Goal: Transaction & Acquisition: Purchase product/service

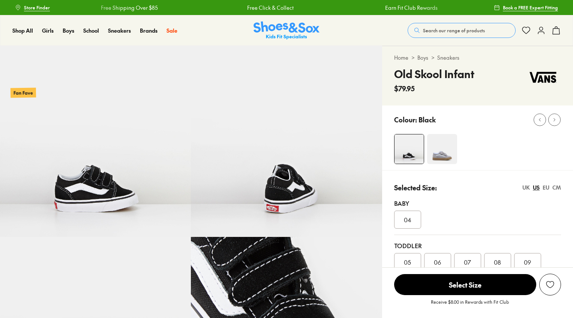
select select "*"
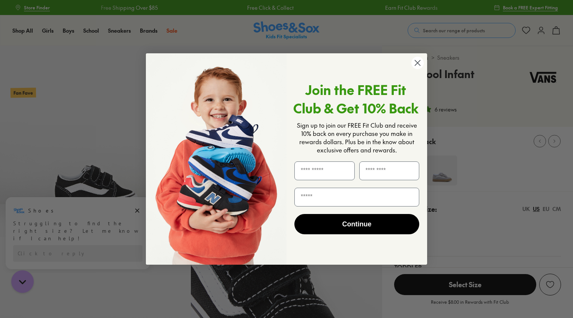
click at [417, 63] on circle "Close dialog" at bounding box center [418, 63] width 12 height 12
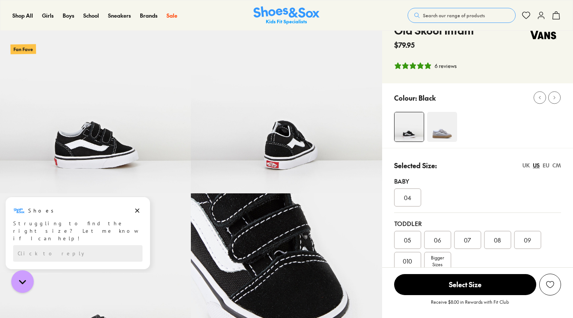
scroll to position [38, 0]
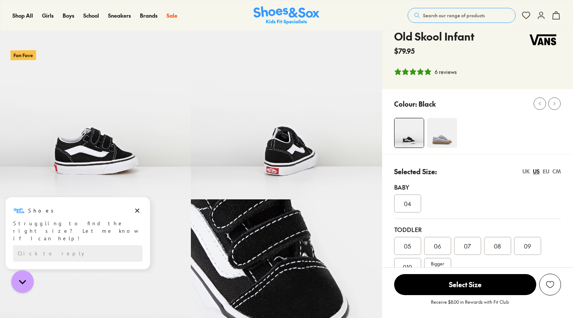
click at [439, 138] on img at bounding box center [442, 133] width 30 height 30
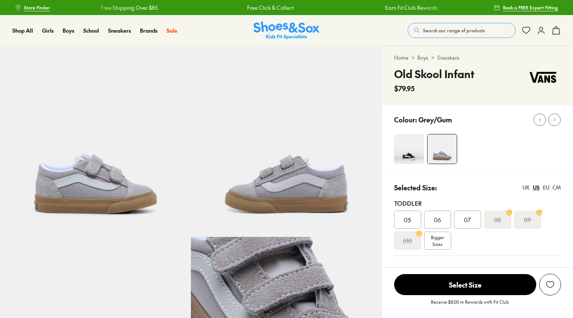
select select "*"
click at [413, 154] on img at bounding box center [409, 149] width 30 height 30
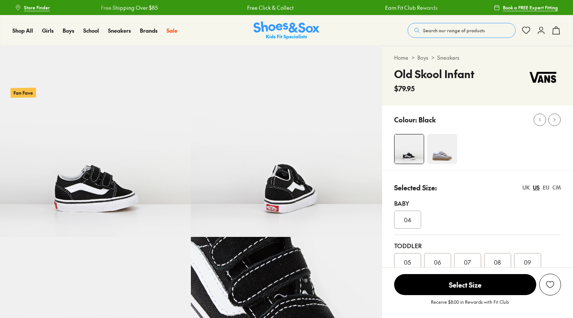
click at [409, 220] on div "Baby [DEMOGRAPHIC_DATA]" at bounding box center [477, 213] width 167 height 42
select select "*"
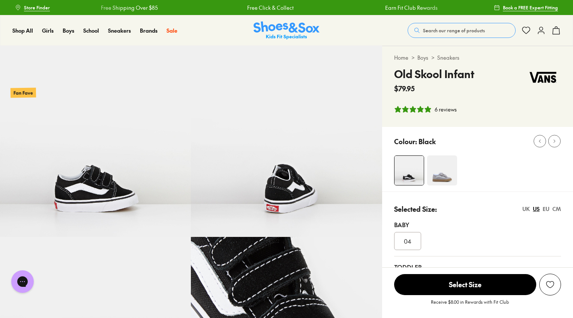
click at [409, 244] on span "04" at bounding box center [408, 240] width 8 height 9
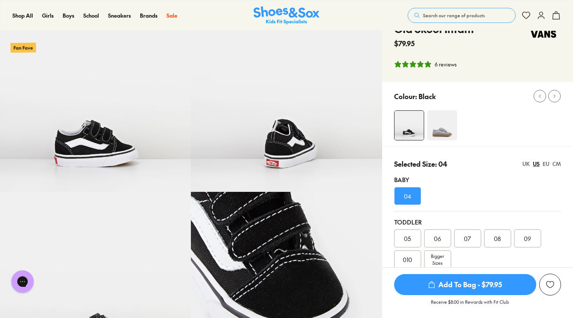
scroll to position [75, 0]
